Goal: Transaction & Acquisition: Purchase product/service

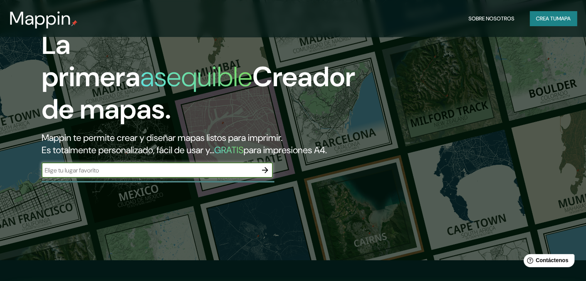
scroll to position [51, 0]
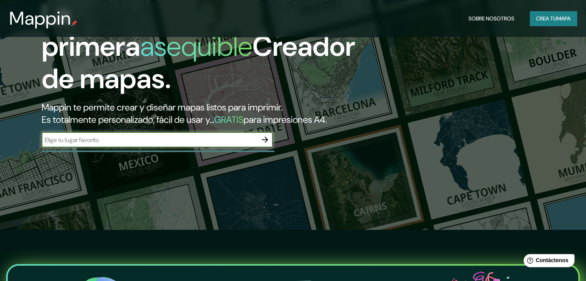
click at [184, 145] on input "text" at bounding box center [150, 140] width 216 height 9
type input "IXTLAHUACA"
click at [263, 145] on icon "button" at bounding box center [264, 139] width 9 height 9
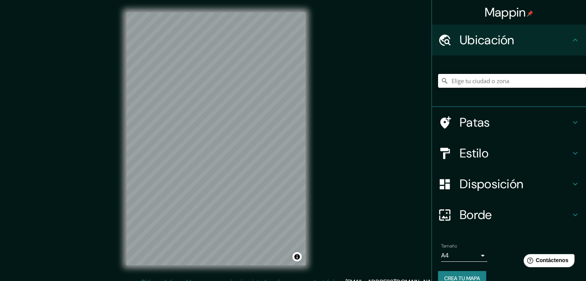
click at [465, 83] on input "Elige tu ciudad o zona" at bounding box center [512, 81] width 148 height 14
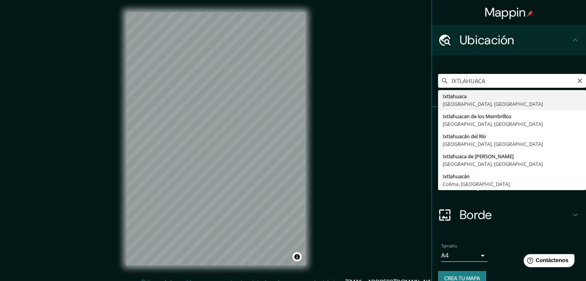
type input "Ixtlahuaca, [GEOGRAPHIC_DATA], [GEOGRAPHIC_DATA]"
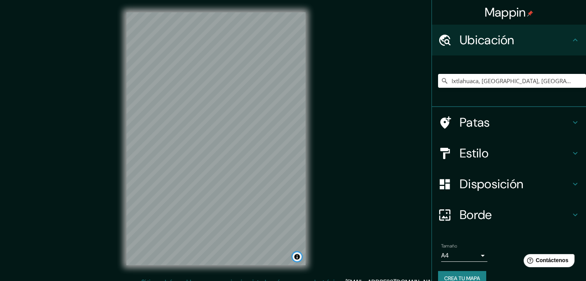
click at [296, 255] on button "Activar o desactivar atribución" at bounding box center [296, 256] width 9 height 9
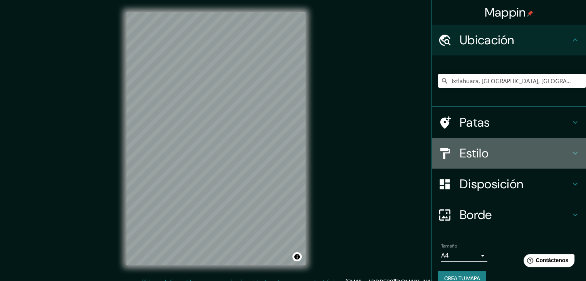
click at [511, 149] on h4 "Estilo" at bounding box center [515, 153] width 111 height 15
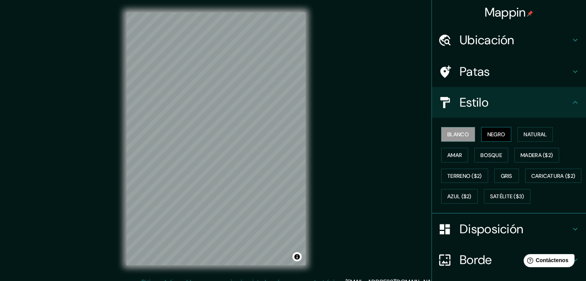
click at [498, 131] on font "Negro" at bounding box center [496, 134] width 18 height 7
click at [519, 136] on button "Natural" at bounding box center [535, 134] width 35 height 15
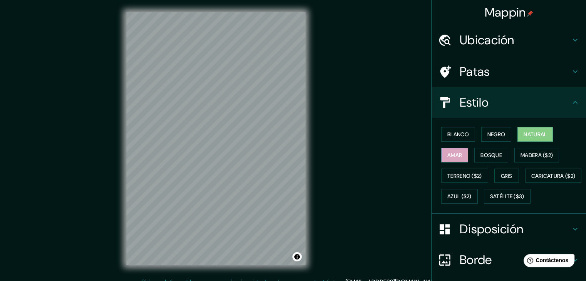
click at [461, 154] on button "Amar" at bounding box center [454, 155] width 27 height 15
click at [481, 154] on font "Bosque" at bounding box center [492, 155] width 22 height 7
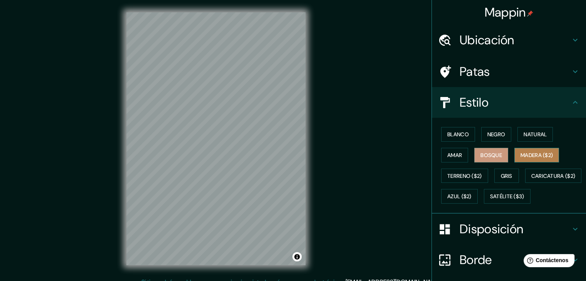
click at [542, 155] on font "Madera ($2)" at bounding box center [537, 155] width 32 height 7
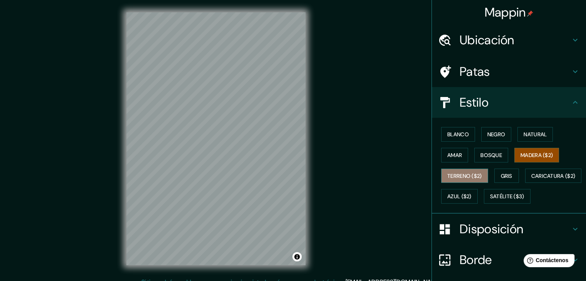
click at [467, 174] on font "Terreno ($2)" at bounding box center [464, 176] width 35 height 7
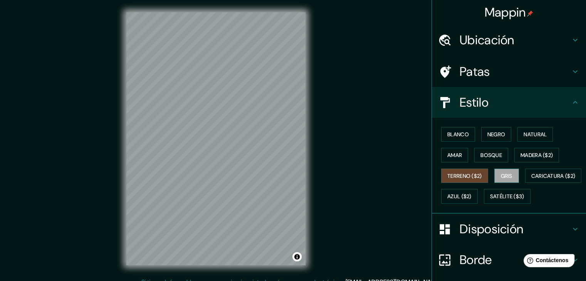
click at [501, 173] on font "Gris" at bounding box center [507, 176] width 12 height 7
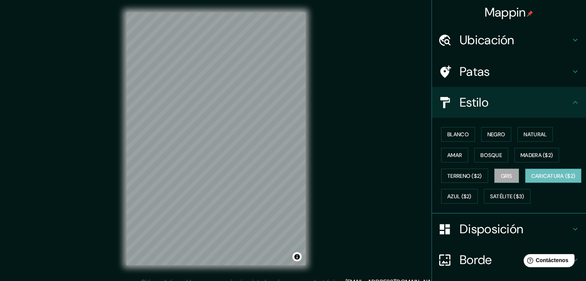
click at [531, 180] on font "Caricatura ($2)" at bounding box center [553, 176] width 44 height 7
click at [472, 194] on font "Azul ($2)" at bounding box center [459, 196] width 24 height 7
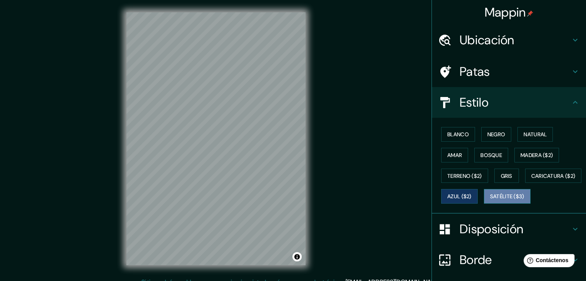
click at [490, 200] on font "Satélite ($3)" at bounding box center [507, 196] width 34 height 7
click at [481, 134] on button "Negro" at bounding box center [496, 134] width 30 height 15
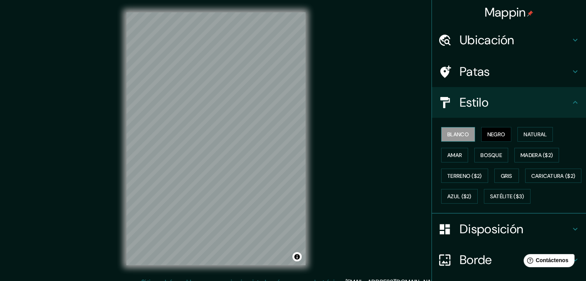
click at [464, 133] on font "Blanco" at bounding box center [458, 134] width 22 height 7
click at [490, 134] on font "Negro" at bounding box center [496, 134] width 18 height 7
